Goal: Task Accomplishment & Management: Complete application form

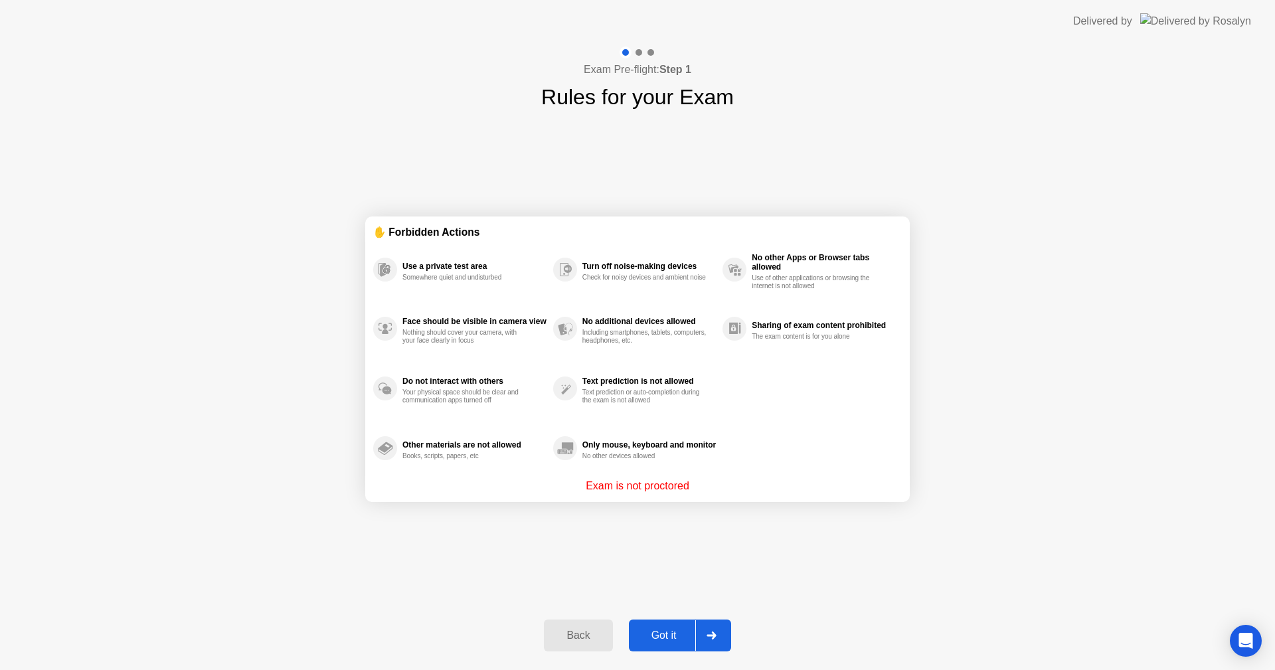
click at [649, 632] on div "Got it" at bounding box center [664, 636] width 62 height 12
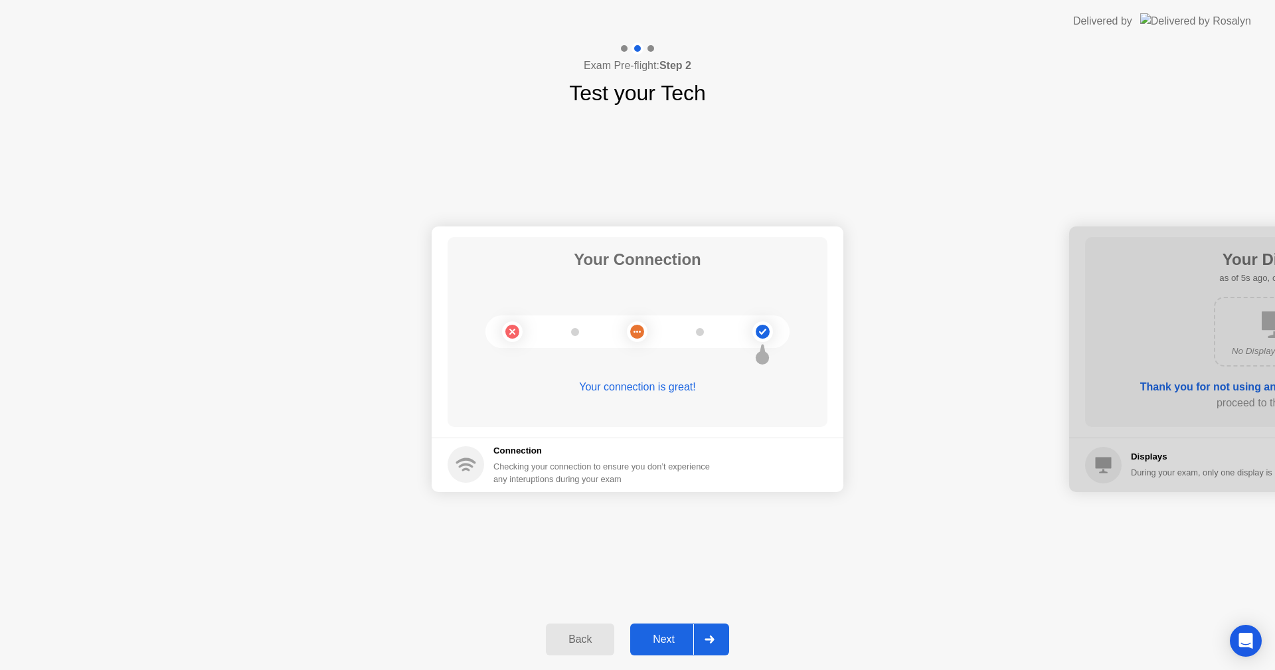
click at [662, 644] on div "Next" at bounding box center [663, 640] width 59 height 12
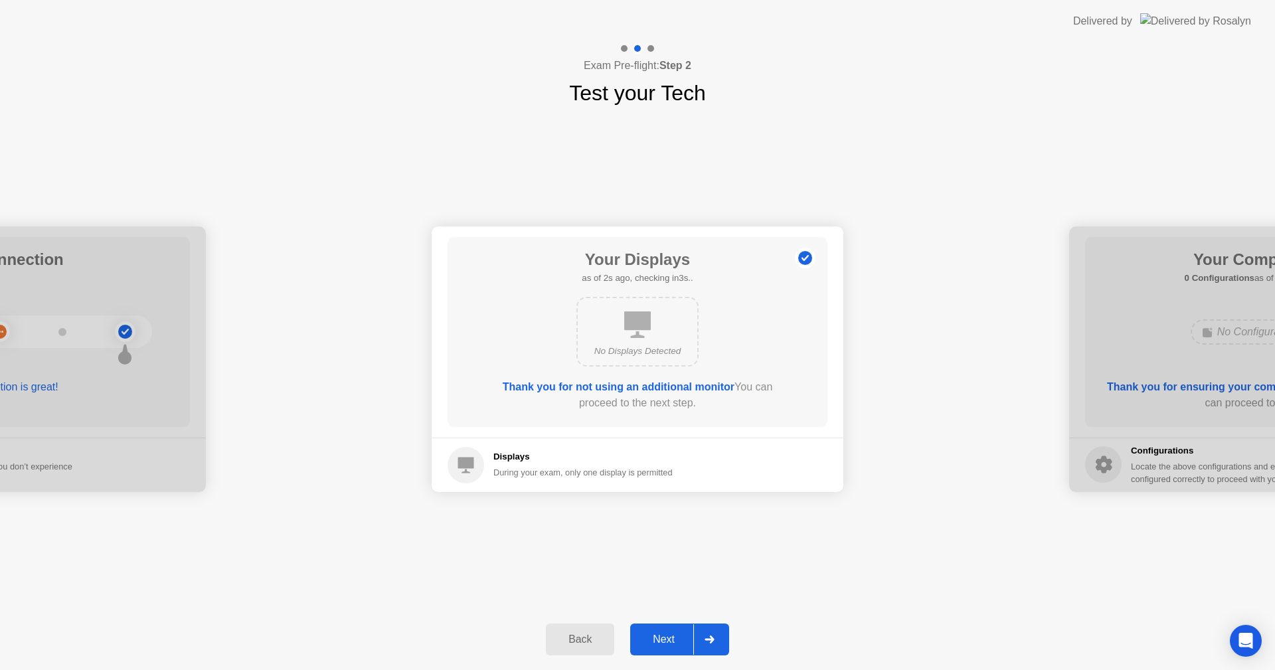
click at [662, 644] on div "Next" at bounding box center [663, 640] width 59 height 12
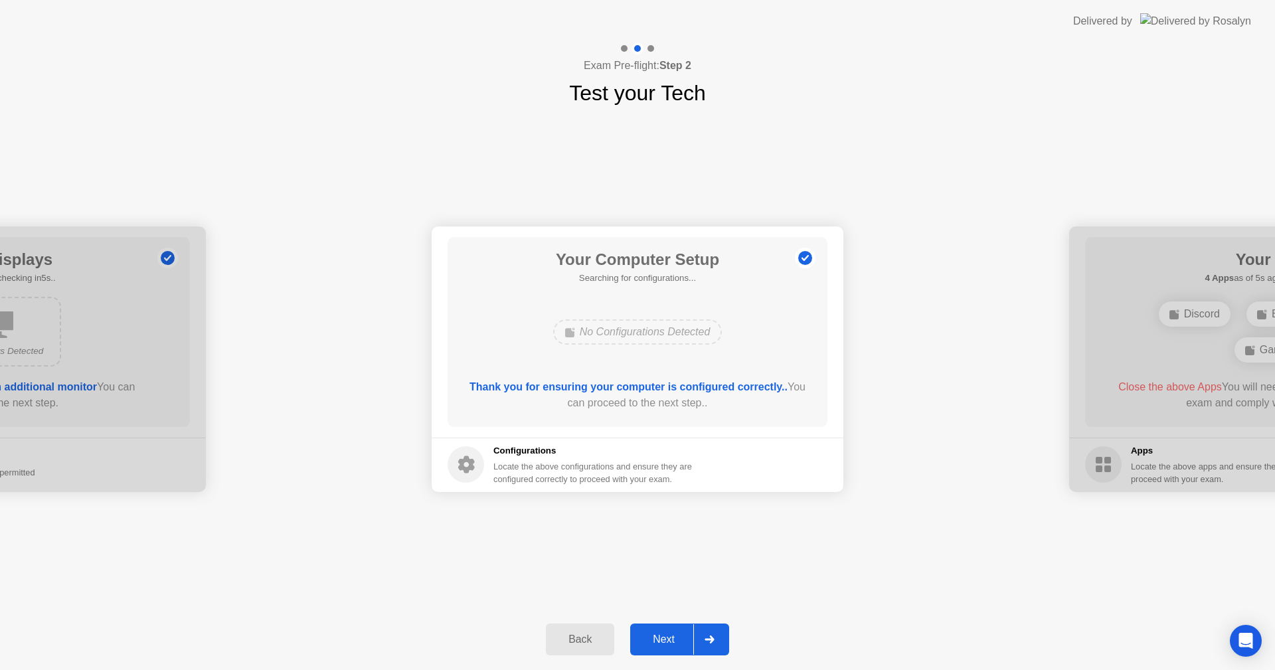
click at [662, 644] on div "Next" at bounding box center [663, 640] width 59 height 12
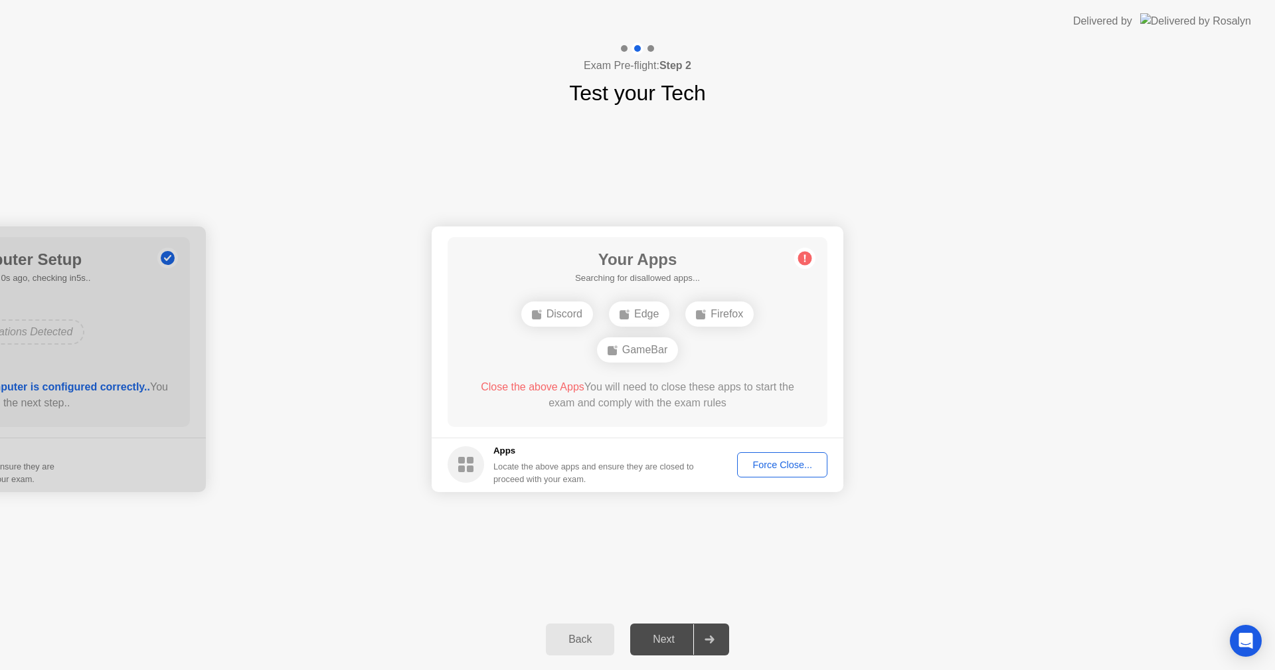
click at [767, 455] on button "Force Close..." at bounding box center [782, 464] width 90 height 25
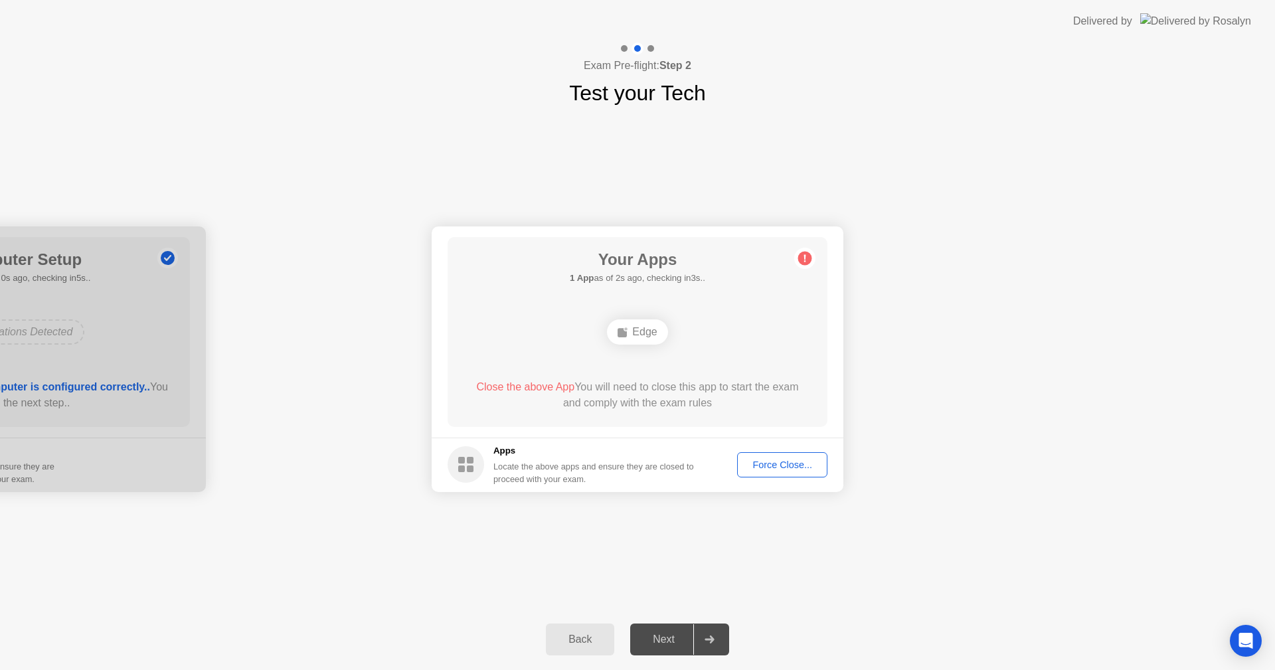
click at [763, 460] on div "Force Close..." at bounding box center [782, 465] width 81 height 11
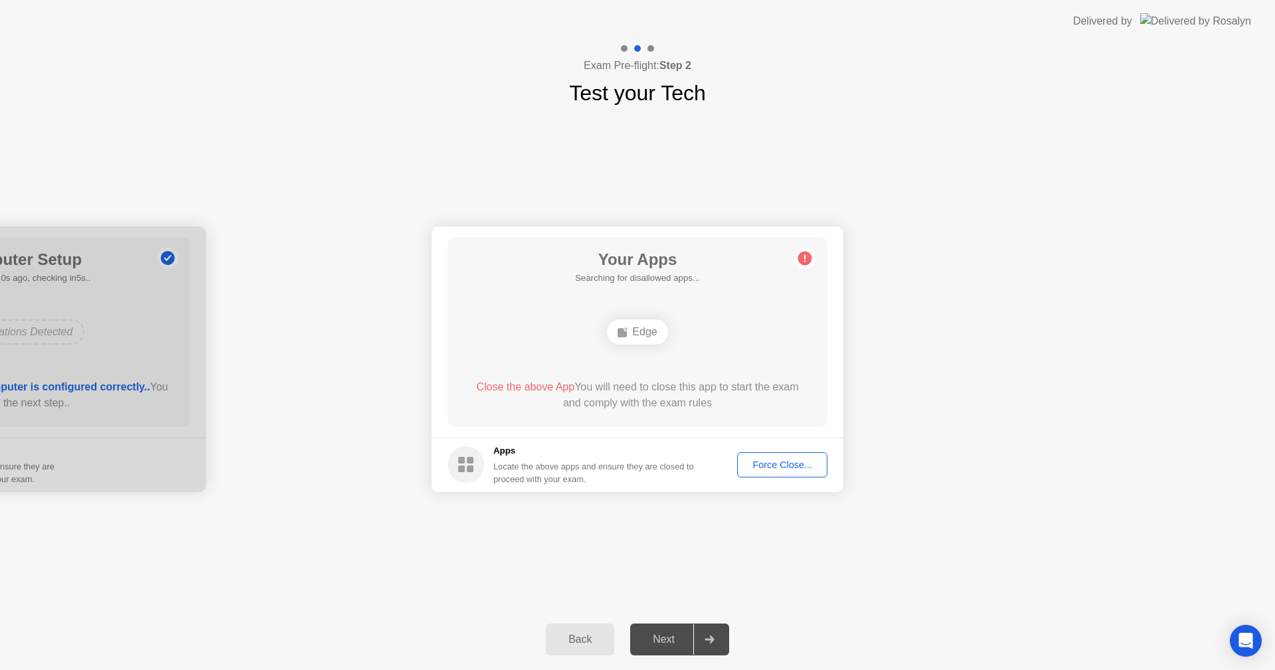
click at [764, 456] on button "Force Close..." at bounding box center [782, 464] width 90 height 25
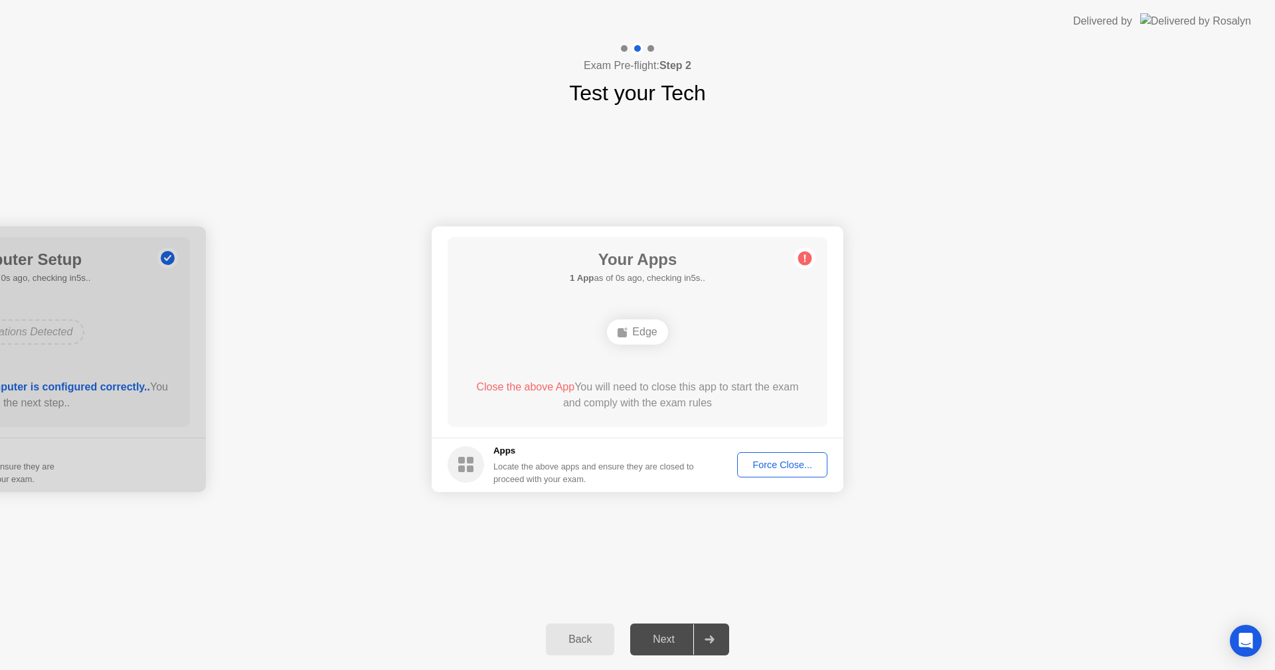
click at [771, 462] on div "Force Close..." at bounding box center [782, 465] width 81 height 11
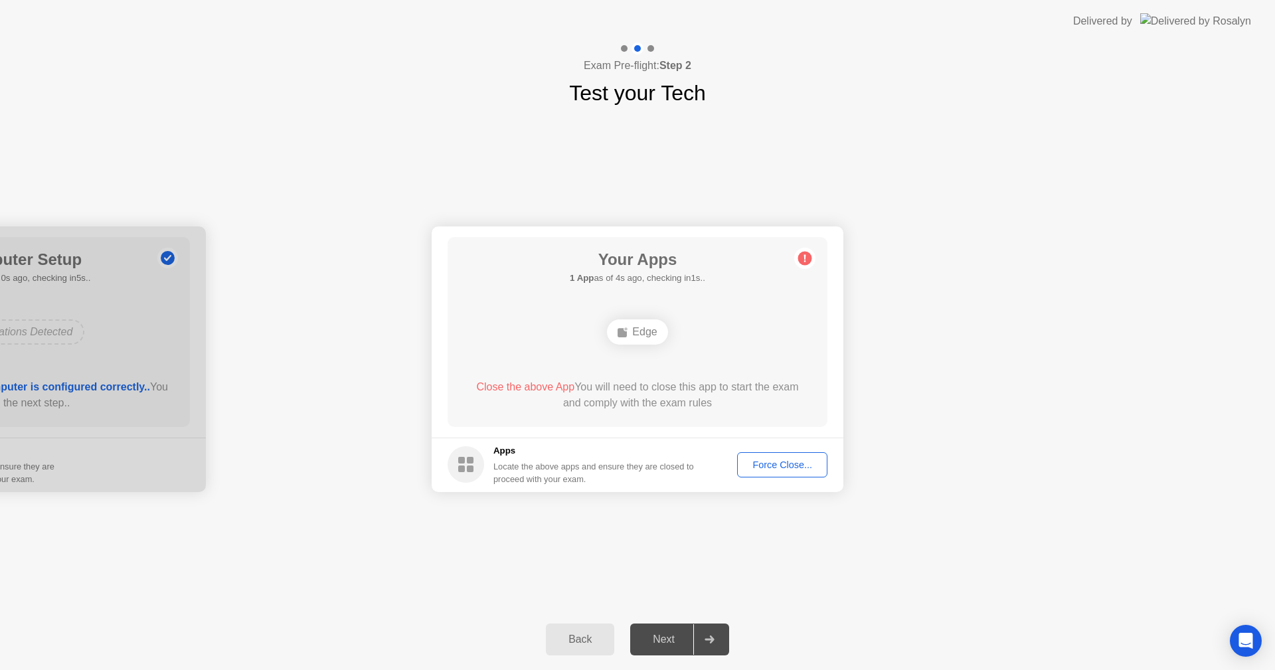
click at [771, 467] on div "Force Close..." at bounding box center [782, 465] width 81 height 11
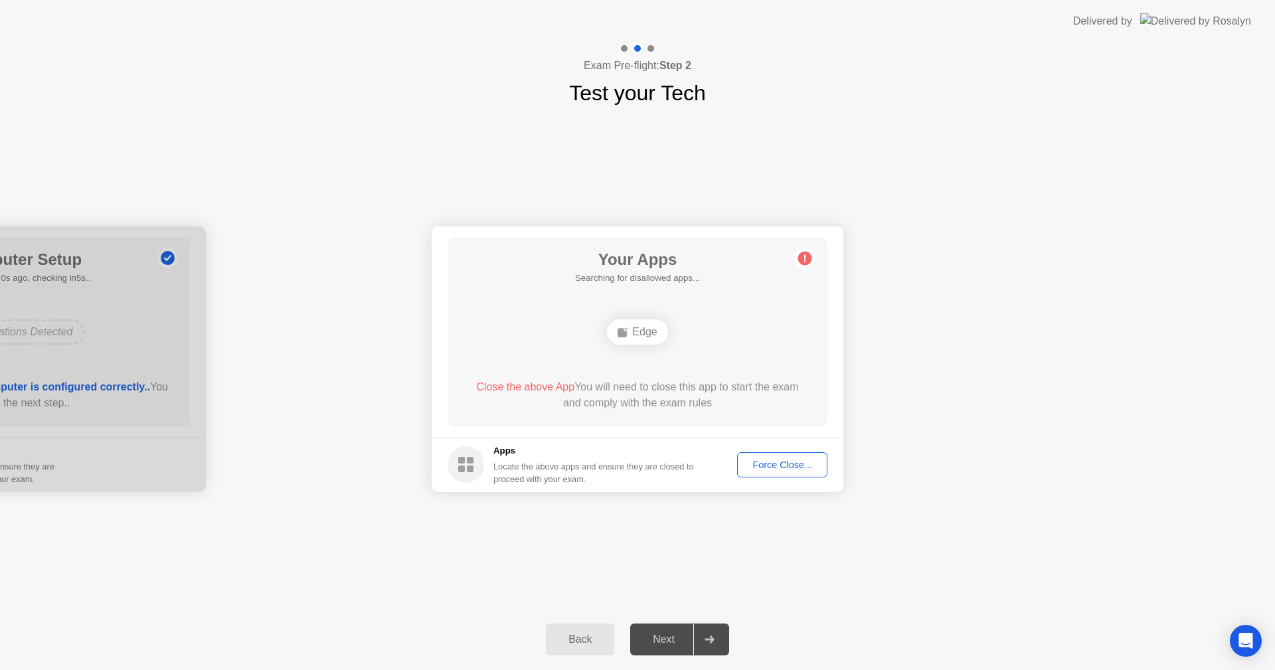
click at [765, 473] on button "Force Close..." at bounding box center [782, 464] width 90 height 25
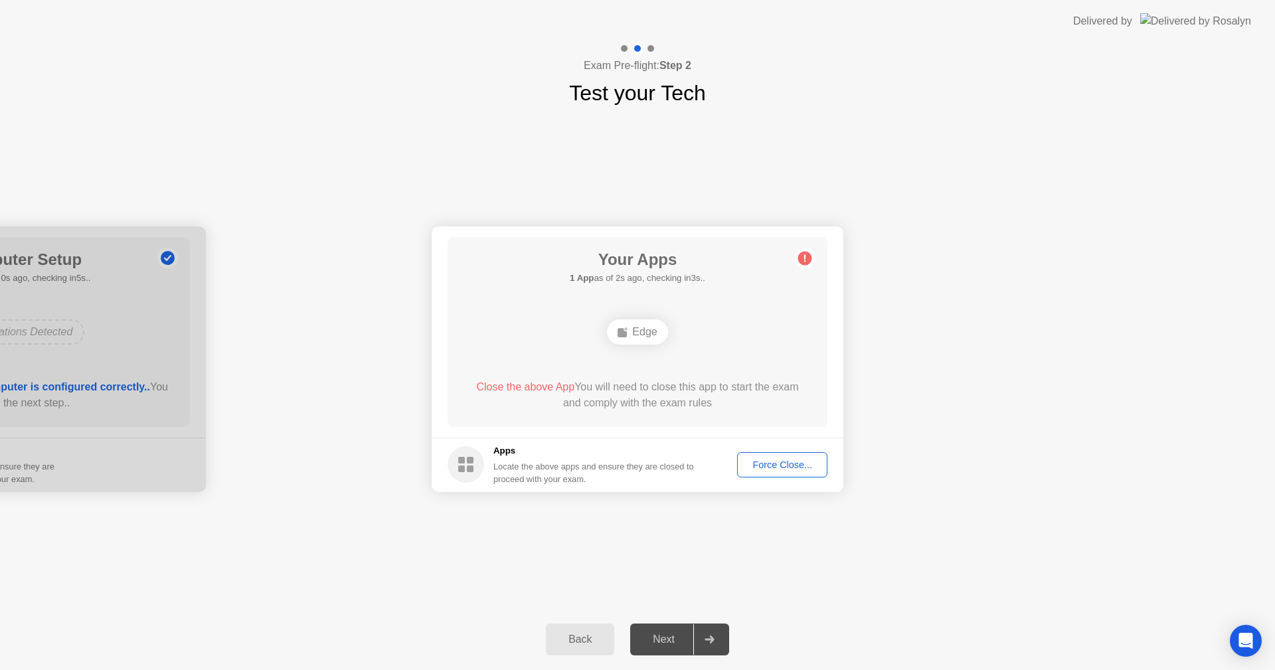
click at [775, 468] on div "Force Close..." at bounding box center [782, 465] width 81 height 11
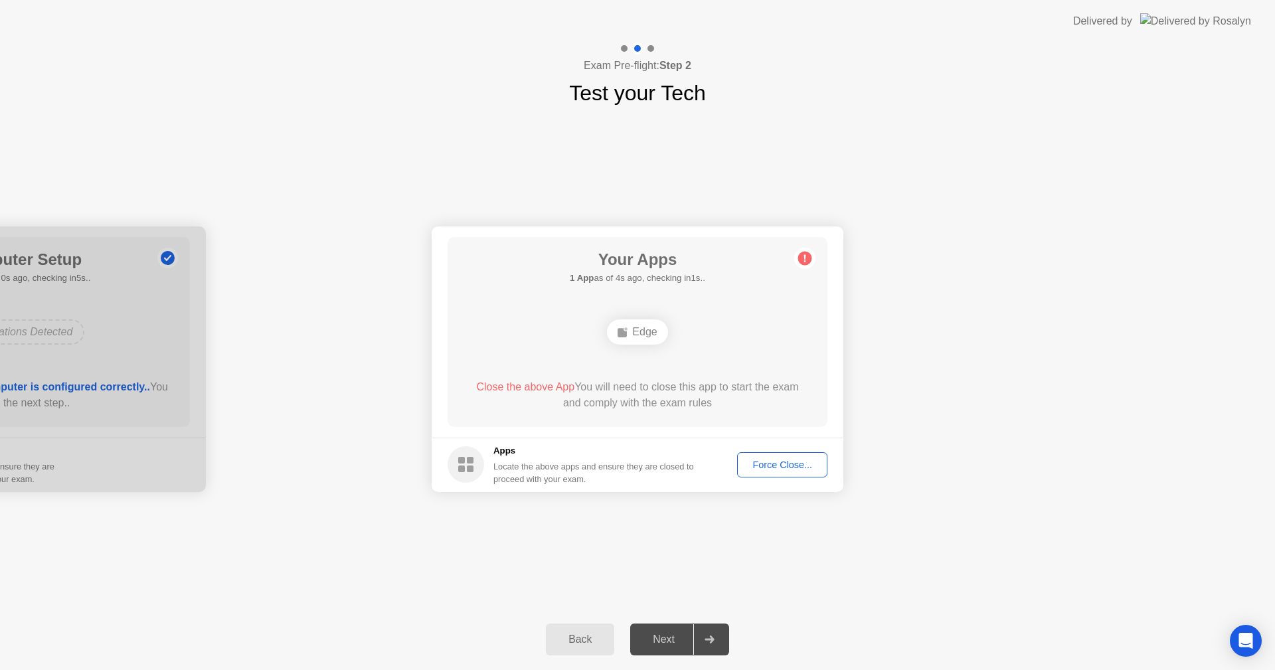
click at [786, 466] on div "Force Close..." at bounding box center [782, 465] width 81 height 11
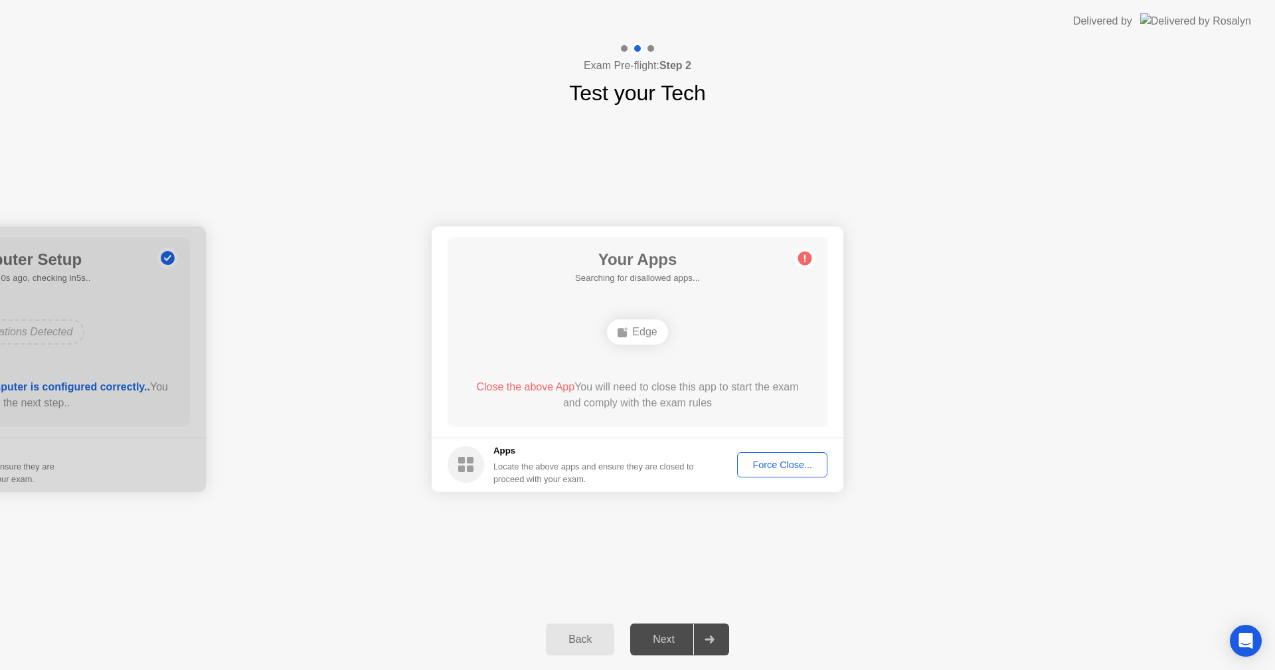
click at [798, 464] on div "Force Close..." at bounding box center [782, 465] width 81 height 11
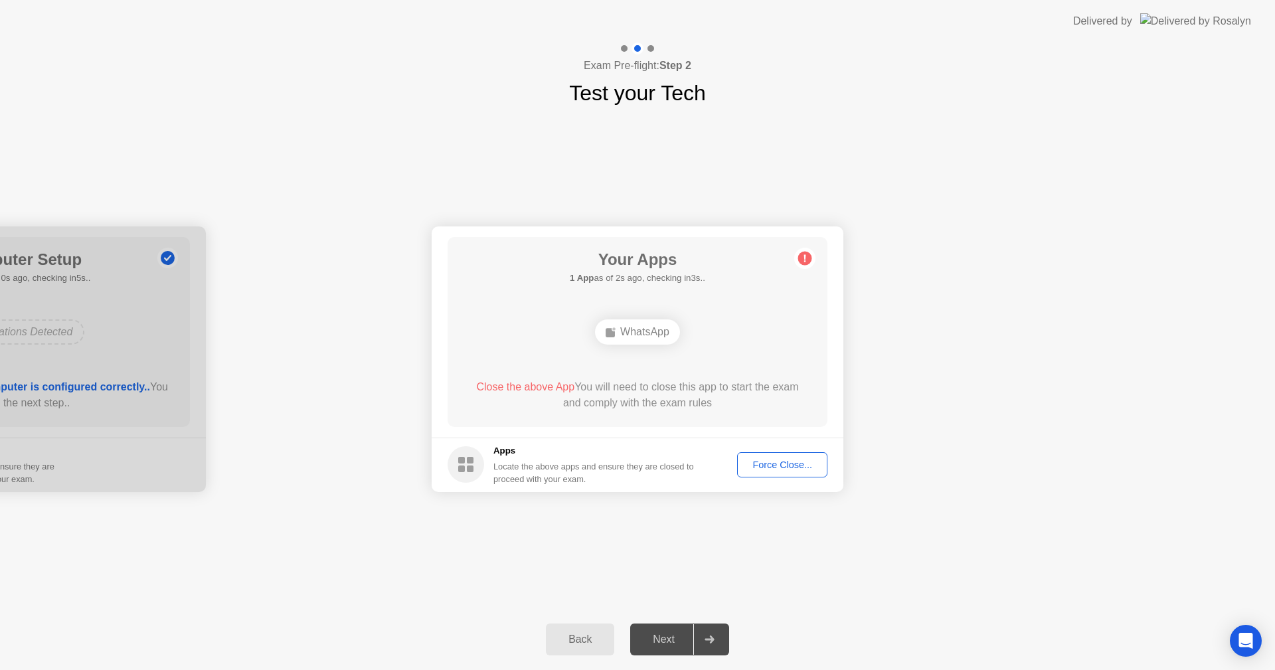
click at [759, 460] on div "Force Close..." at bounding box center [782, 465] width 81 height 11
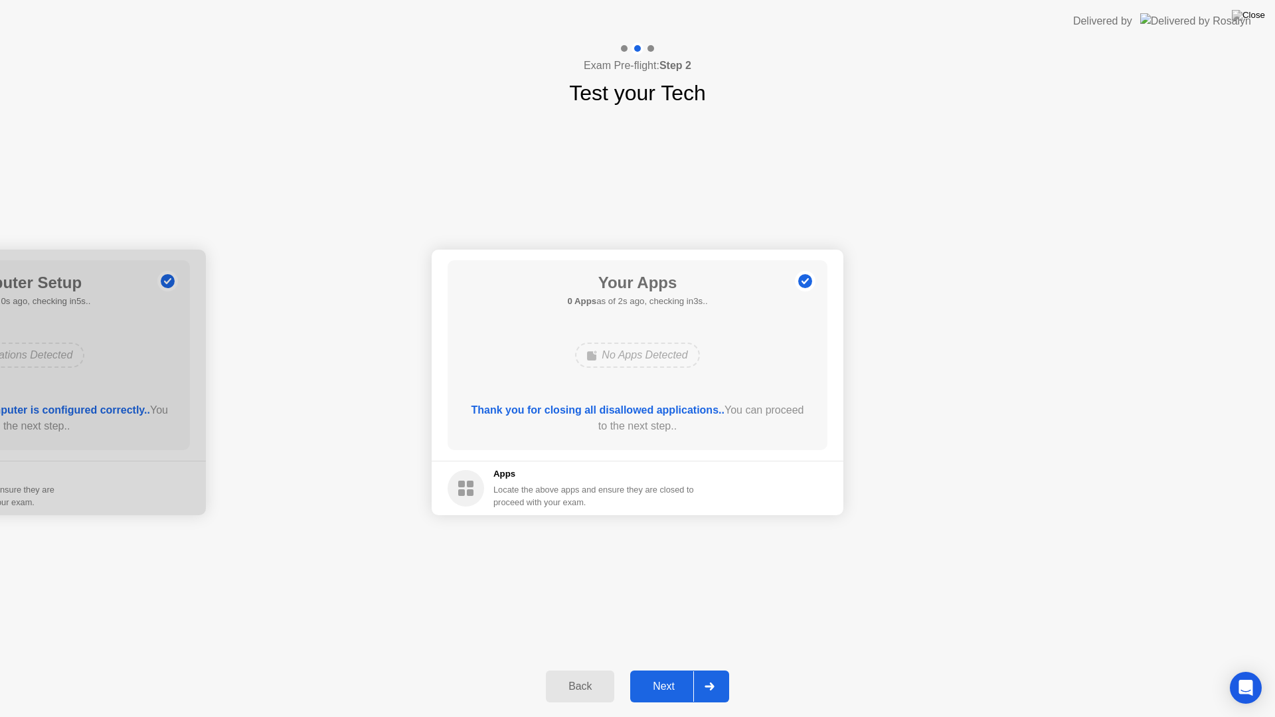
click at [674, 670] on button "Next" at bounding box center [679, 687] width 99 height 32
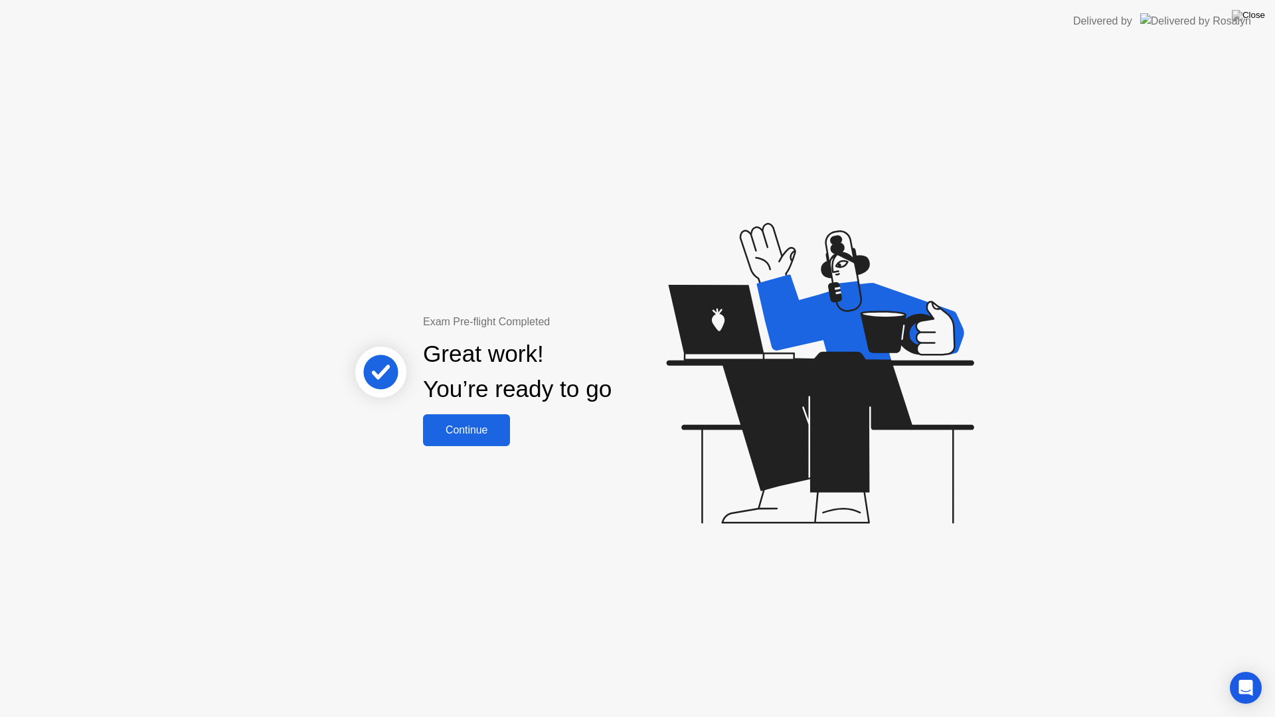
click at [484, 442] on button "Continue" at bounding box center [466, 431] width 87 height 32
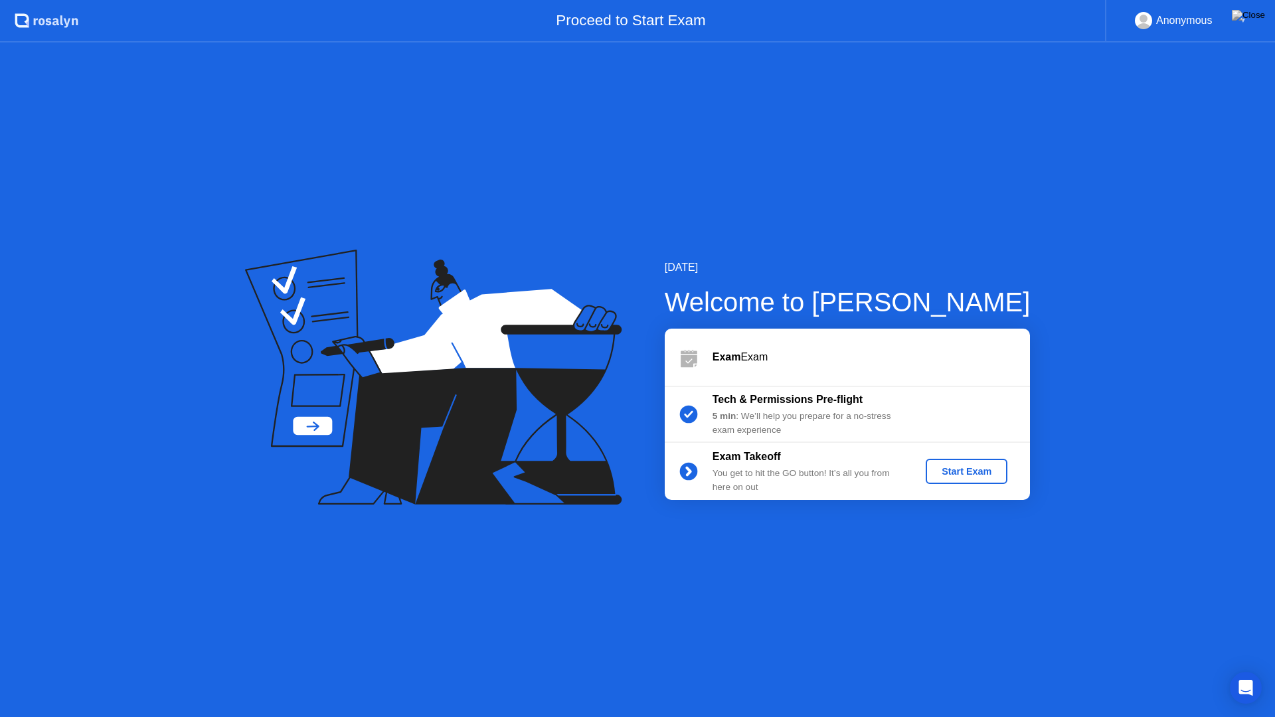
click at [951, 464] on button "Start Exam" at bounding box center [967, 471] width 82 height 25
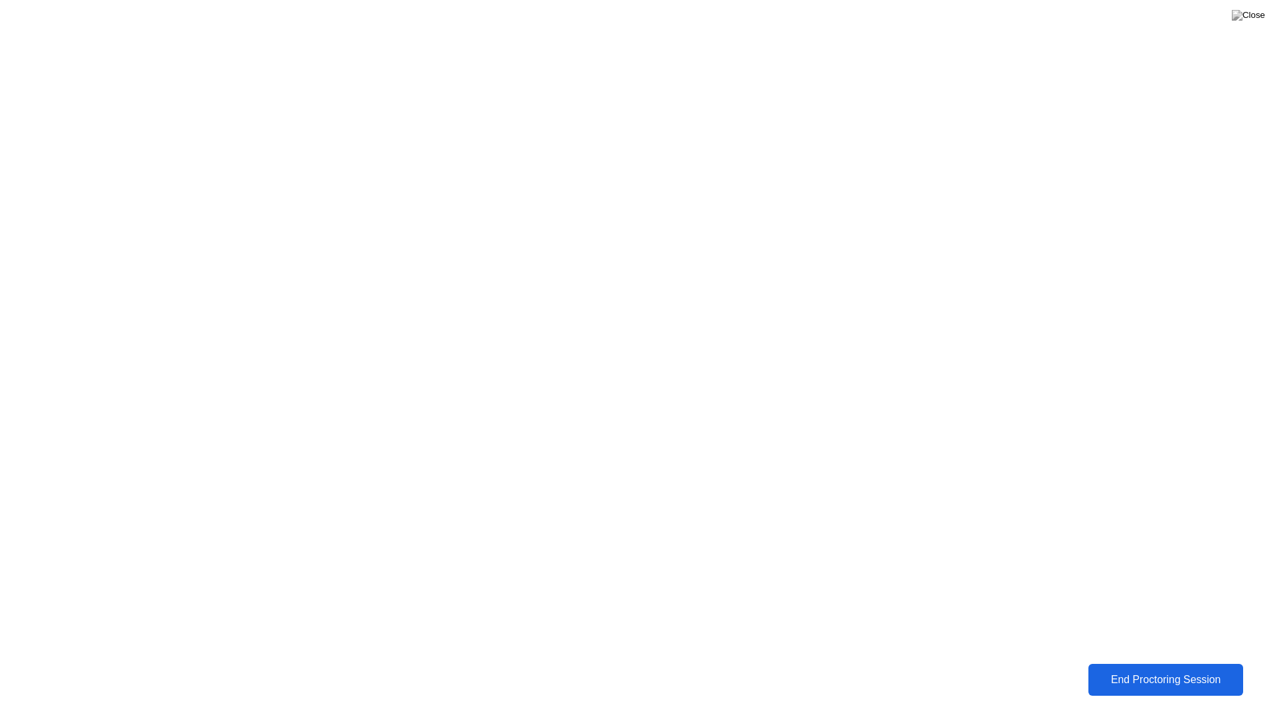
click at [1195, 670] on div "End Proctoring Session" at bounding box center [1165, 680] width 149 height 12
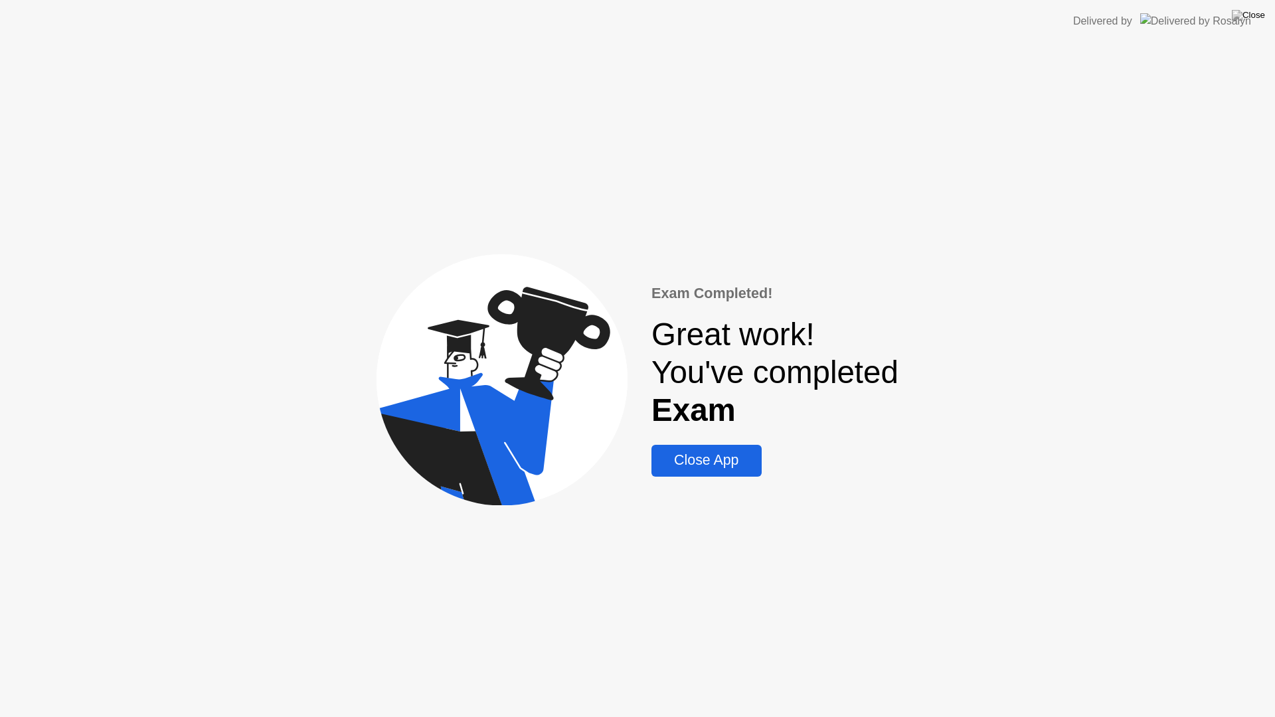
click at [710, 468] on div "Close App" at bounding box center [707, 460] width 102 height 17
